Goal: Book appointment/travel/reservation

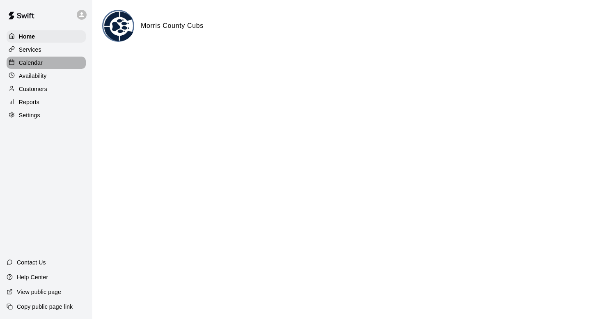
click at [51, 58] on div "Calendar" at bounding box center [46, 63] width 79 height 12
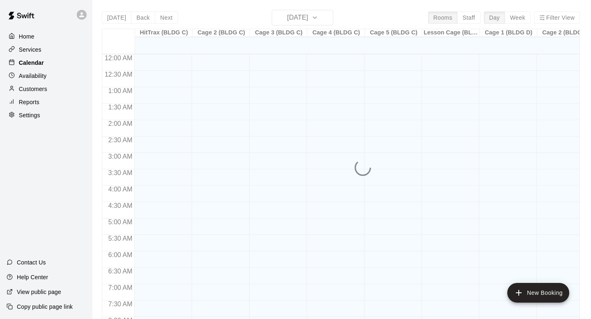
scroll to position [490, 0]
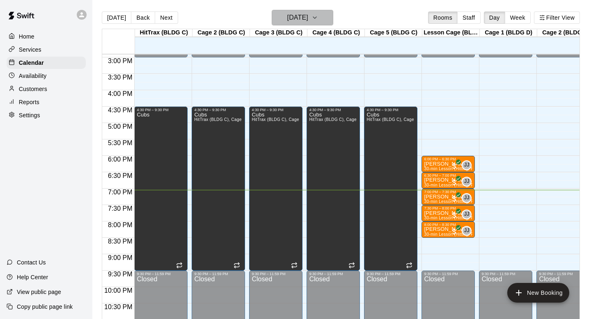
click at [307, 13] on h6 "[DATE]" at bounding box center [297, 17] width 21 height 11
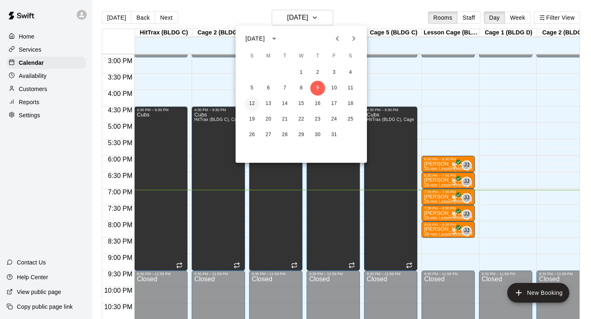
click at [250, 103] on button "12" at bounding box center [252, 103] width 15 height 15
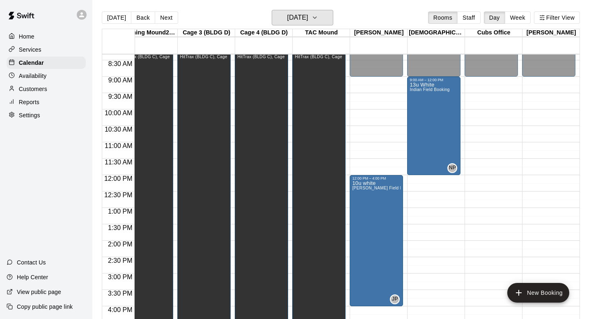
scroll to position [273, 532]
click at [298, 16] on h6 "[DATE]" at bounding box center [297, 17] width 21 height 11
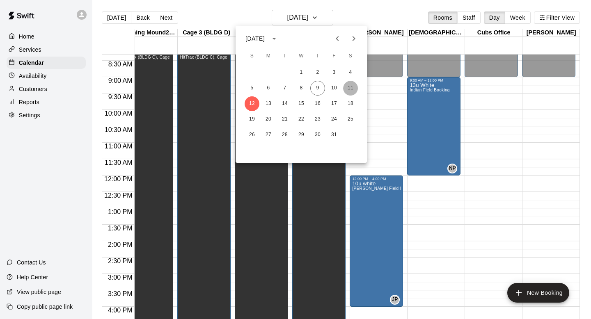
click at [351, 86] on button "11" at bounding box center [350, 88] width 15 height 15
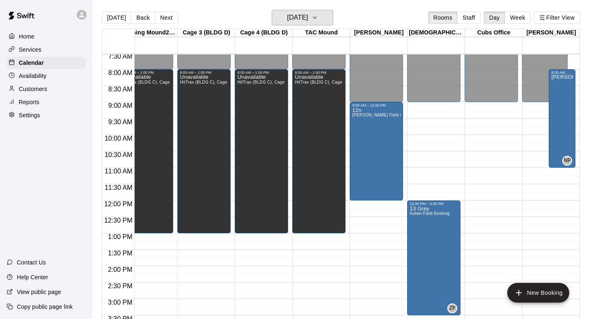
scroll to position [246, 532]
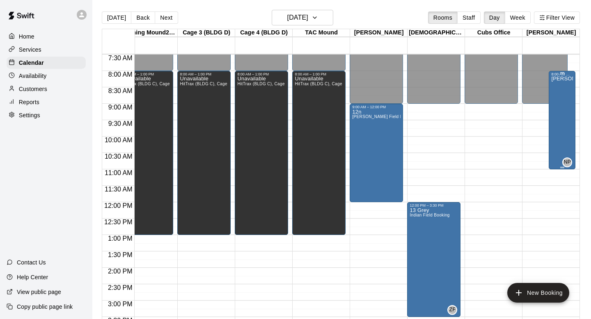
click at [558, 95] on div "[PERSON_NAME]" at bounding box center [562, 235] width 22 height 319
click at [557, 124] on icon "delete" at bounding box center [560, 123] width 6 height 7
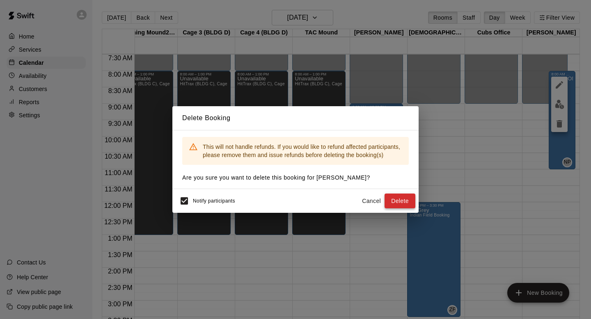
click at [406, 202] on button "Delete" at bounding box center [400, 201] width 31 height 15
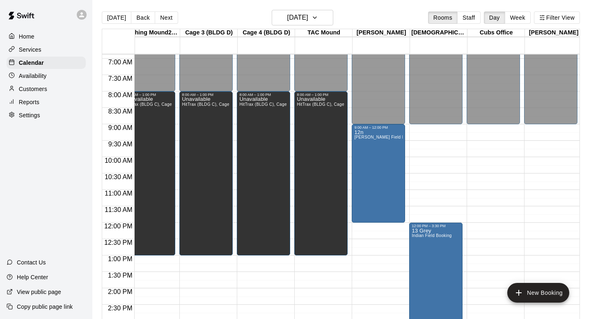
scroll to position [0, 531]
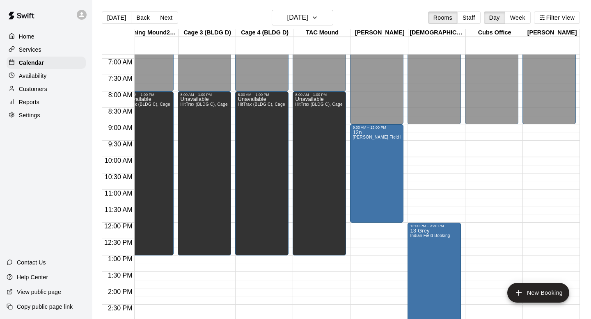
click at [546, 140] on div "12:00 AM – 9:00 AM Closed 9:00 PM – 11:59 PM Closed" at bounding box center [549, 223] width 53 height 788
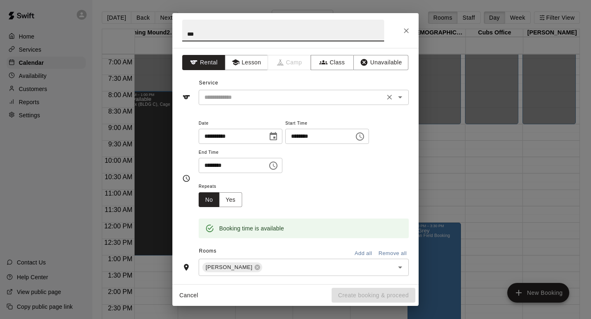
type input "***"
click at [245, 96] on input "text" at bounding box center [291, 97] width 181 height 10
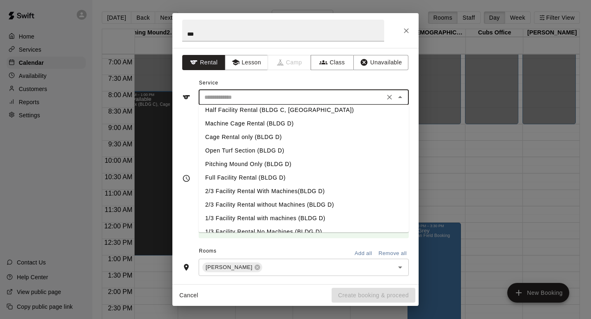
scroll to position [123, 0]
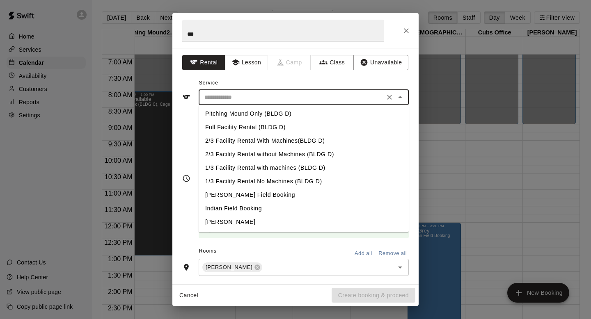
click at [230, 223] on li "[PERSON_NAME]" at bounding box center [304, 223] width 210 height 14
type input "**********"
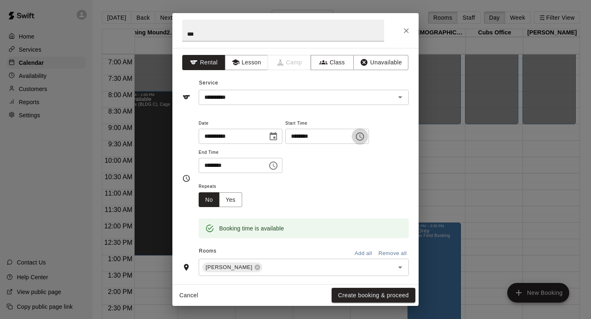
click at [363, 135] on icon "Choose time, selected time is 9:15 AM" at bounding box center [360, 137] width 10 height 10
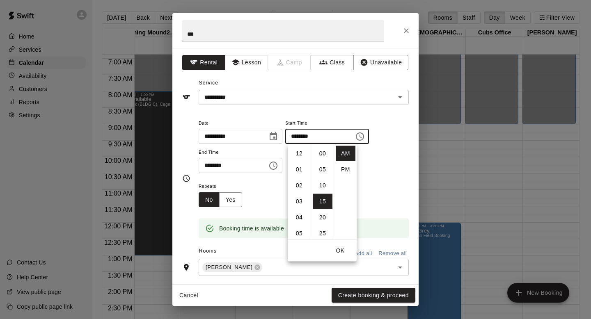
scroll to position [48, 0]
click at [300, 164] on li "08" at bounding box center [299, 162] width 20 height 15
click at [324, 158] on li "00" at bounding box center [323, 153] width 20 height 15
type input "********"
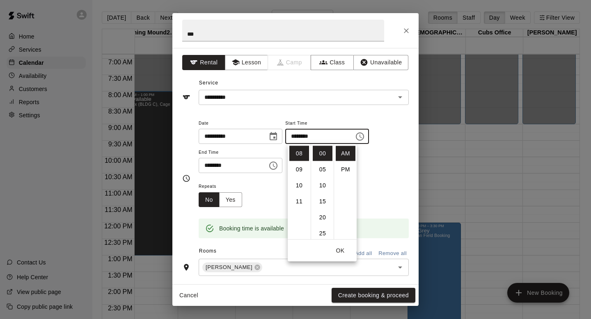
click at [343, 112] on div "**********" at bounding box center [295, 179] width 227 height 134
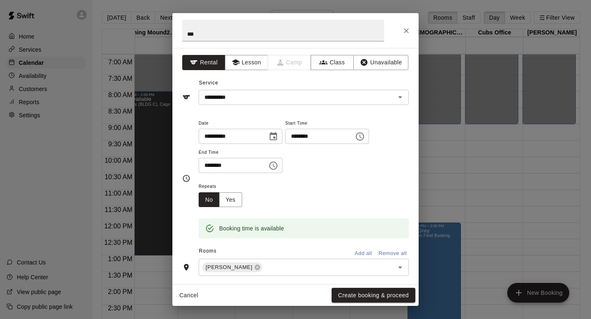
click at [276, 165] on icon "Choose time, selected time is 9:45 AM" at bounding box center [274, 166] width 10 height 10
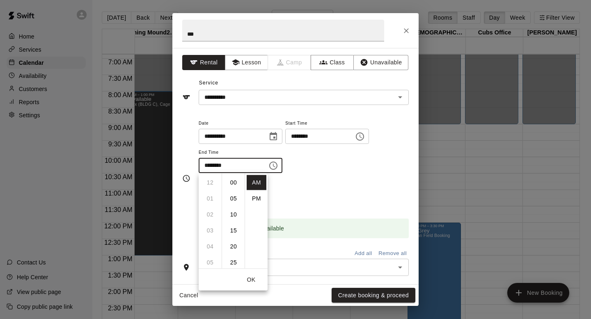
scroll to position [144, 0]
click at [207, 218] on li "11" at bounding box center [210, 214] width 20 height 15
click at [232, 182] on li "00" at bounding box center [234, 182] width 20 height 15
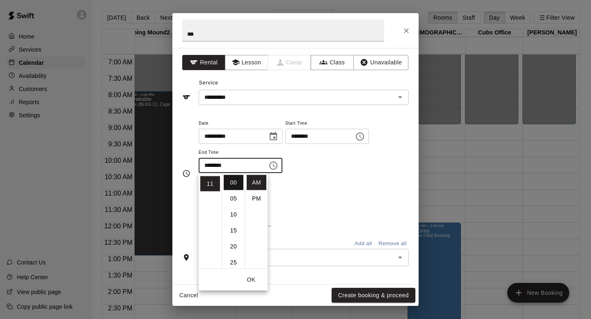
type input "********"
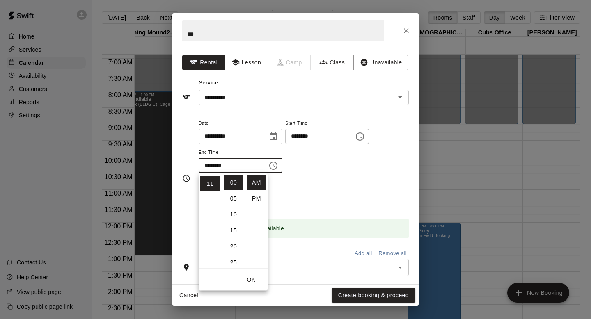
click at [331, 165] on div "**********" at bounding box center [304, 145] width 210 height 55
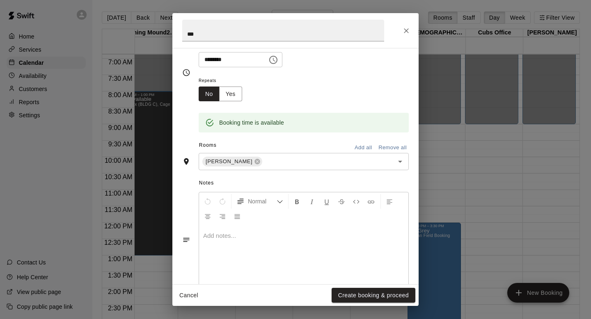
scroll to position [124, 0]
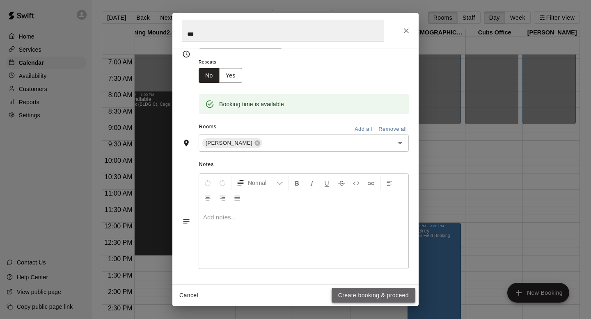
click at [342, 292] on button "Create booking & proceed" at bounding box center [374, 295] width 84 height 15
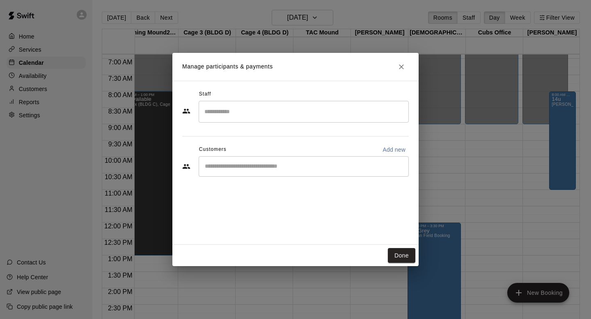
click at [274, 109] on input "Search staff" at bounding box center [303, 112] width 203 height 14
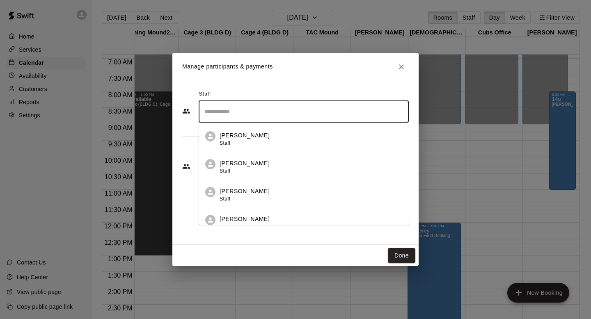
click at [254, 188] on p "[PERSON_NAME]" at bounding box center [245, 191] width 50 height 9
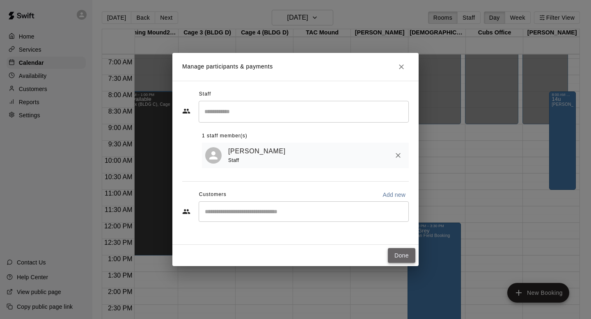
click at [400, 253] on button "Done" at bounding box center [402, 255] width 28 height 15
